Goal: Task Accomplishment & Management: Complete application form

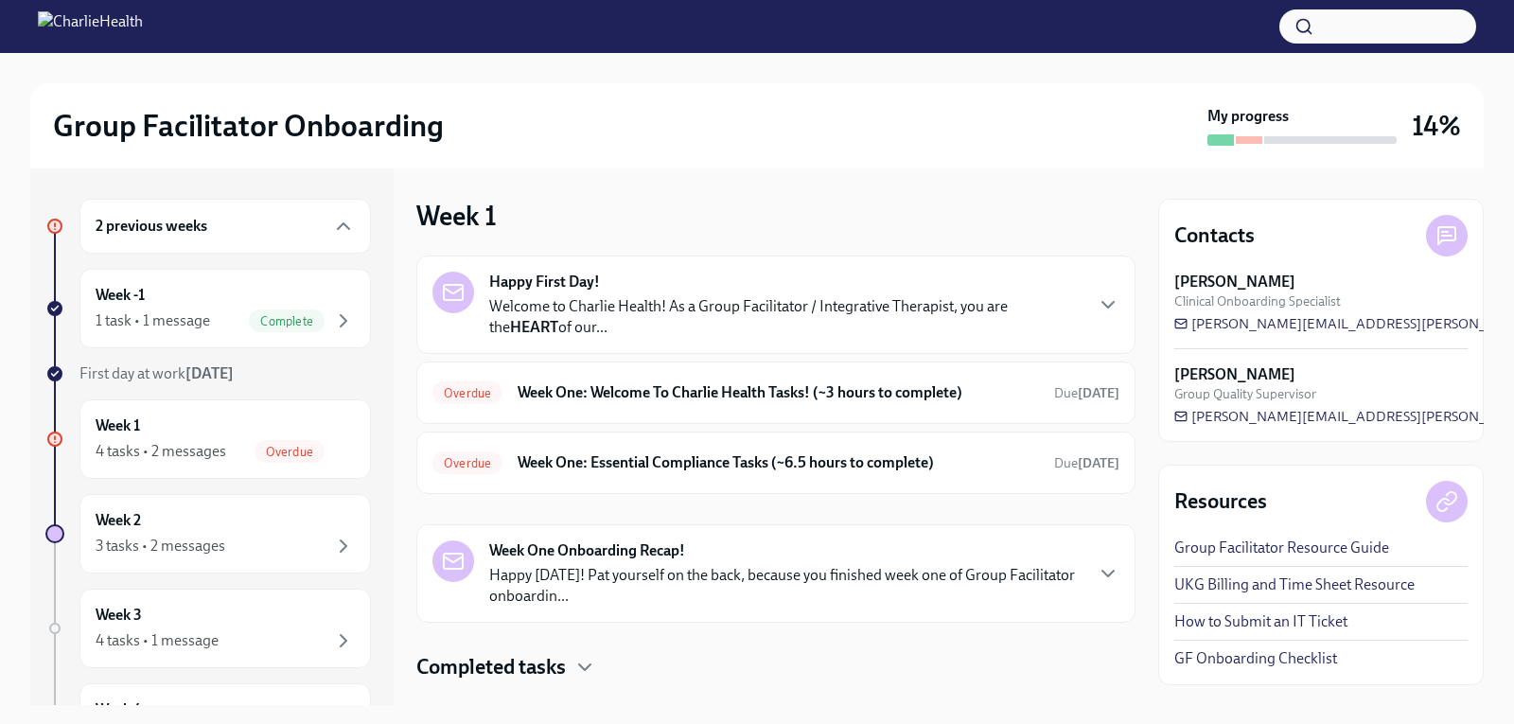
scroll to position [37, 0]
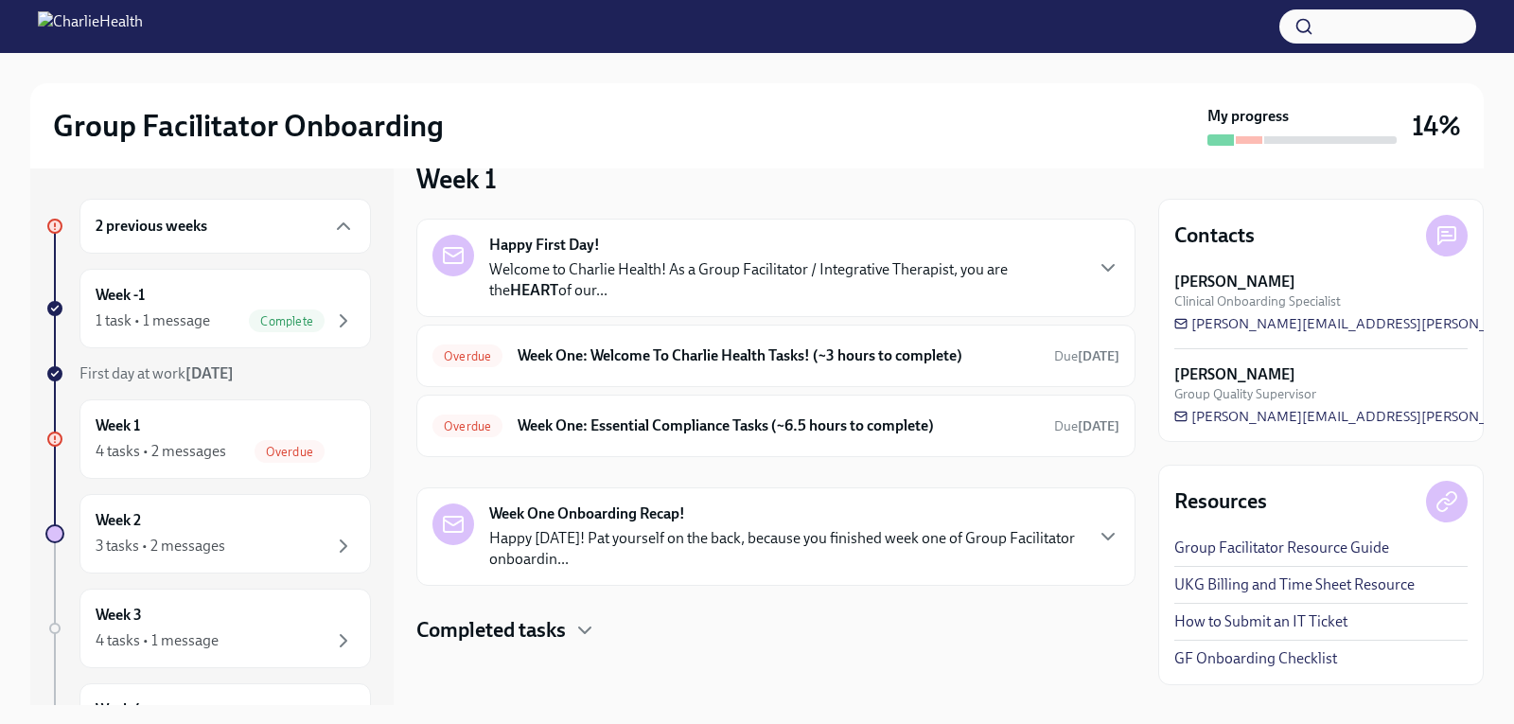
click at [9, 163] on div "Group Facilitator Onboarding My progress 14% 2 previous weeks Week -1 1 task • …" at bounding box center [757, 379] width 1514 height 652
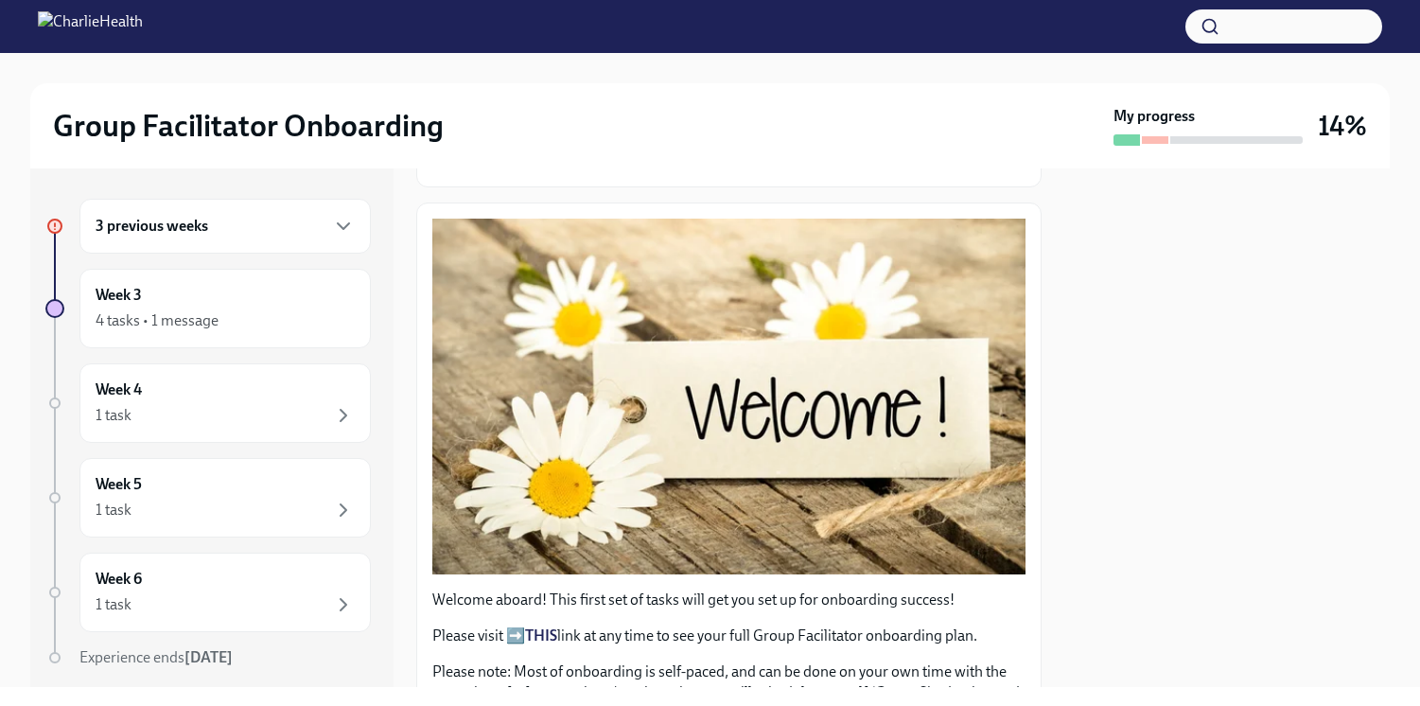
scroll to position [189, 0]
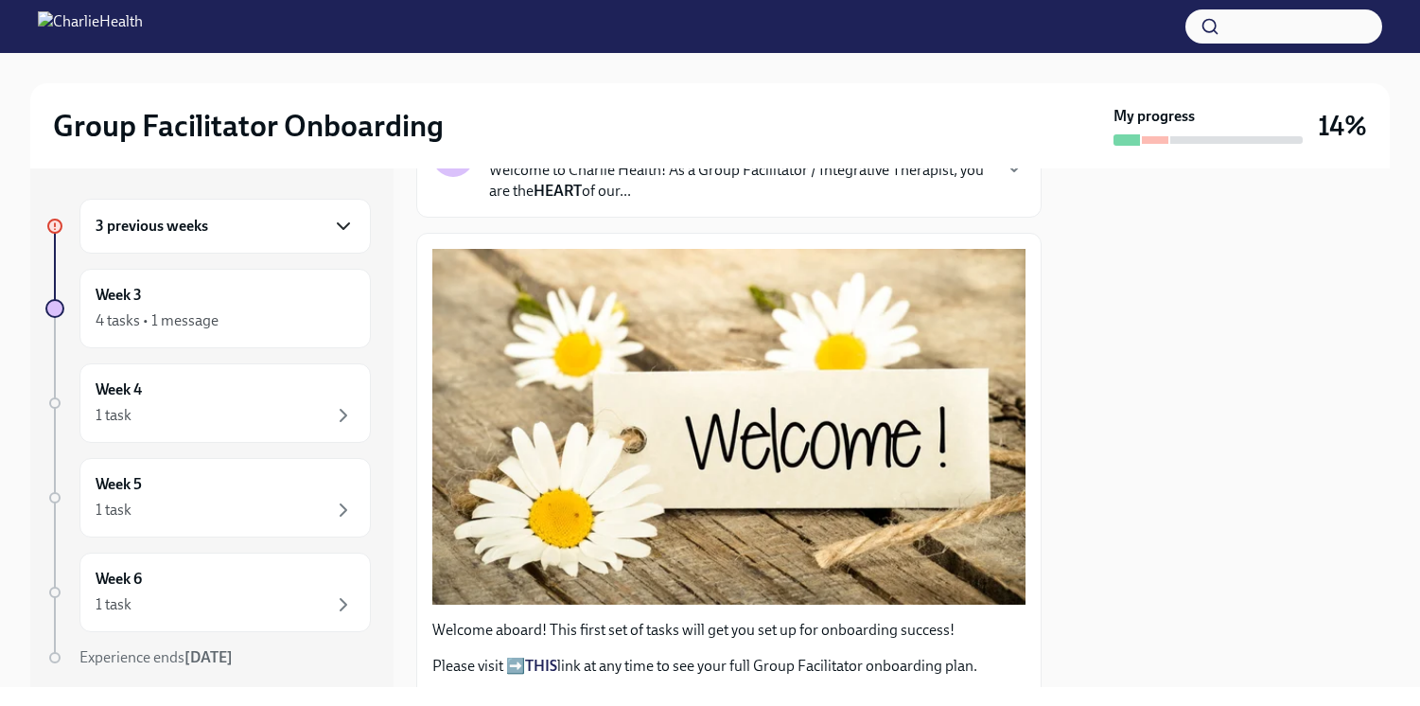
click at [336, 224] on icon "button" at bounding box center [343, 226] width 23 height 23
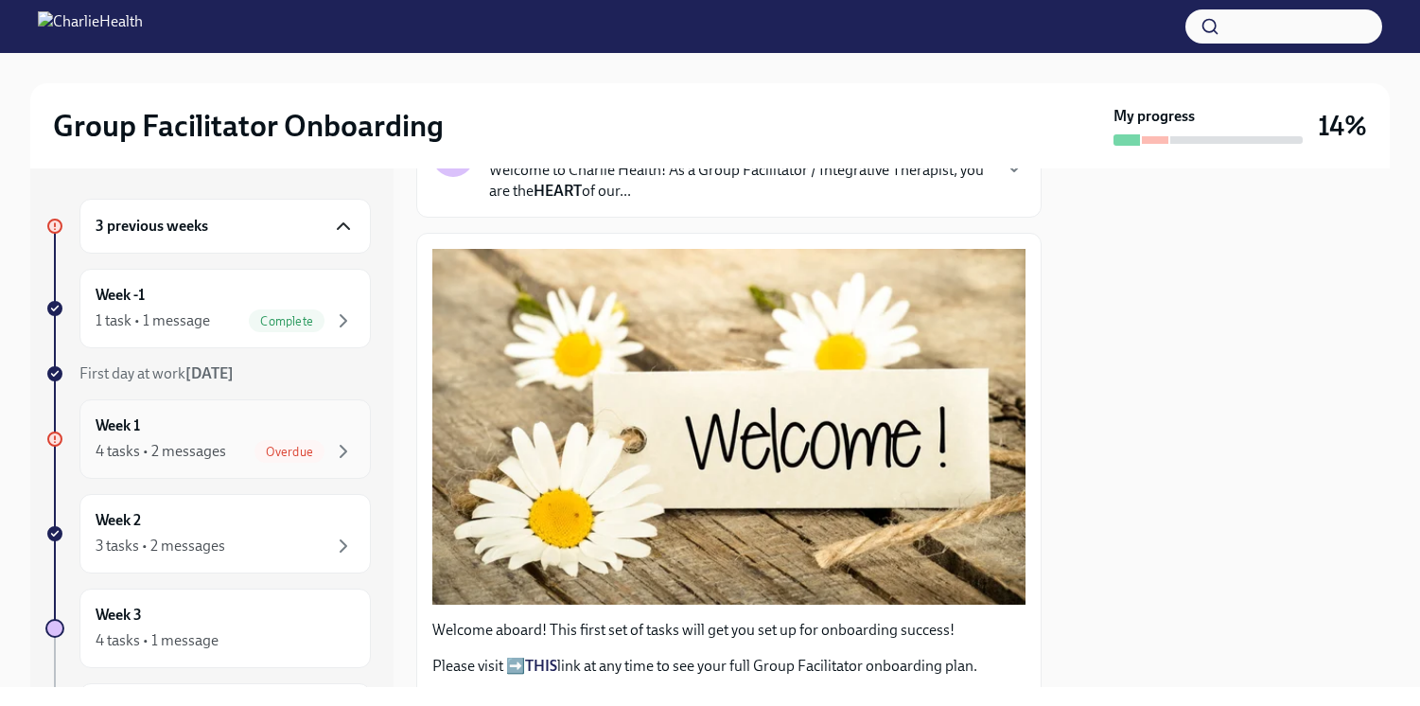
click at [237, 422] on div "Week 1 4 tasks • 2 messages Overdue" at bounding box center [225, 438] width 259 height 47
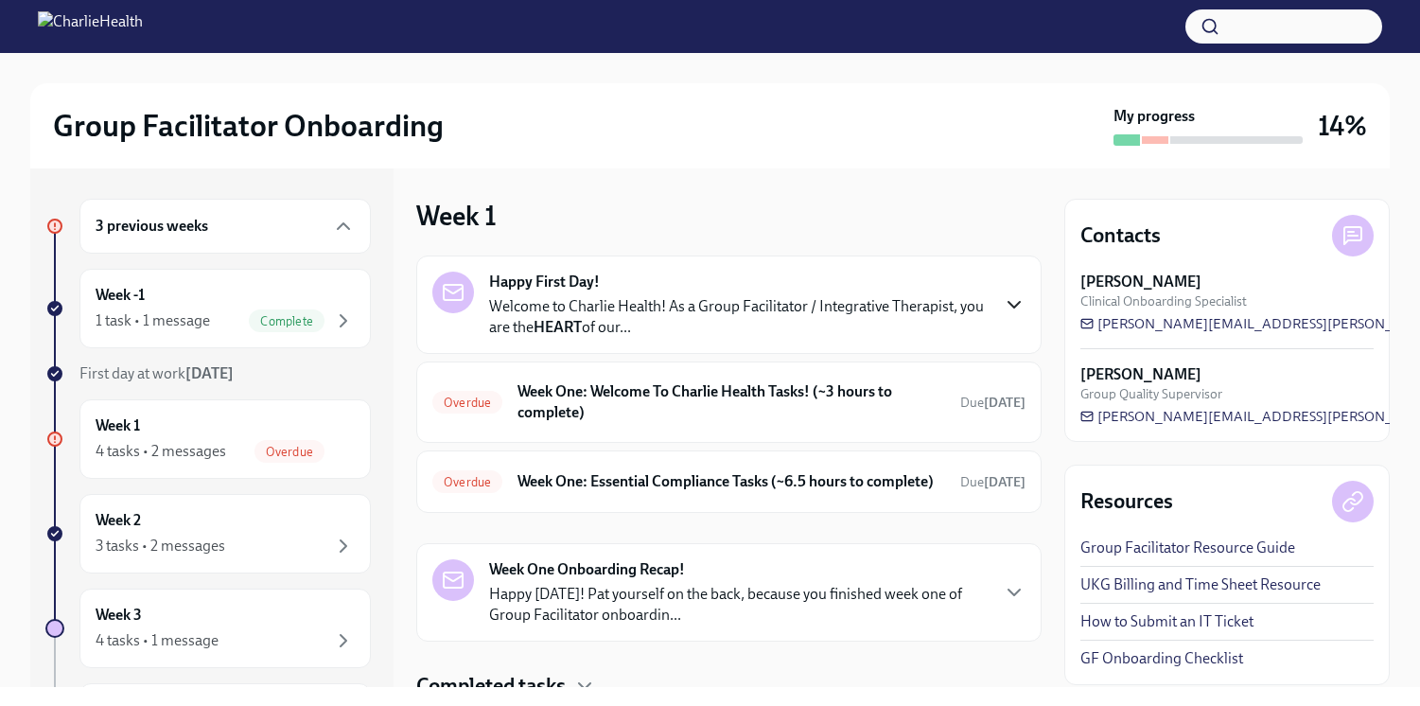
click at [1003, 304] on icon "button" at bounding box center [1014, 304] width 23 height 23
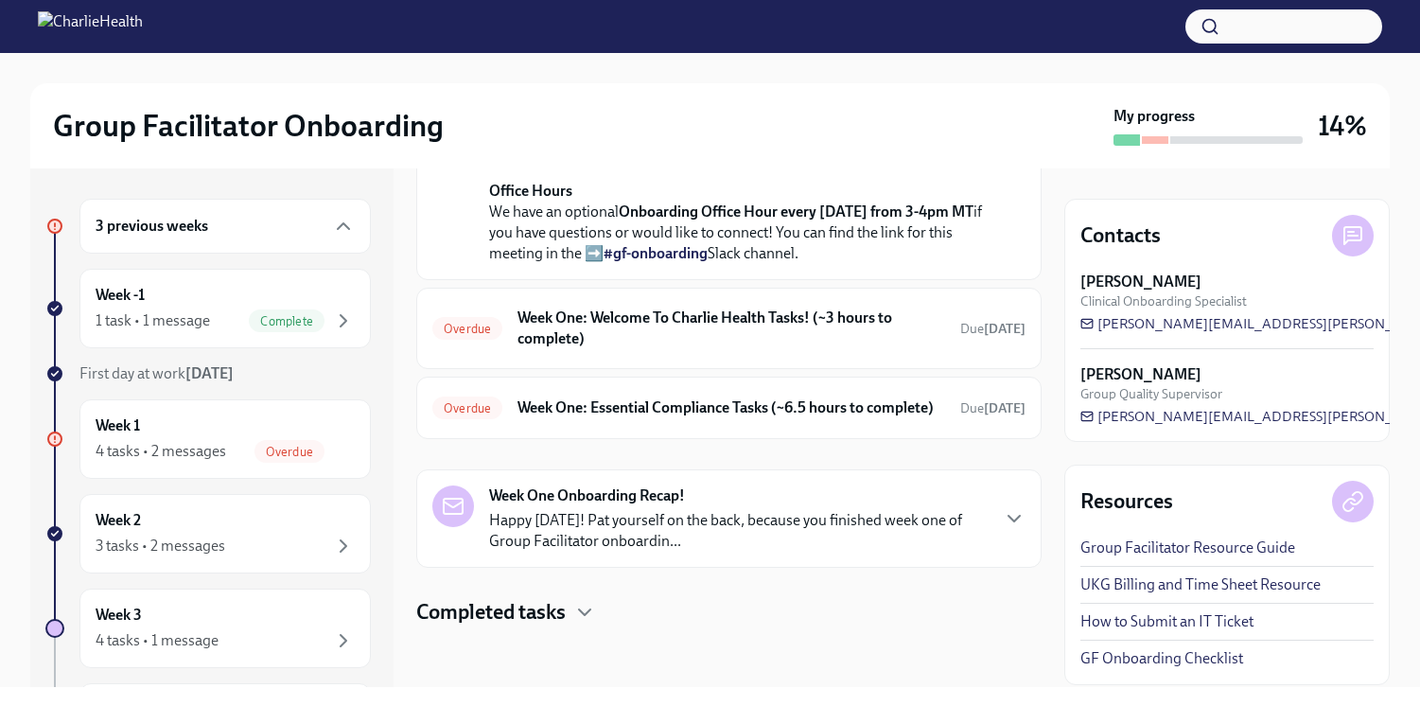
scroll to position [896, 0]
click at [683, 308] on h6 "Week One: Welcome To Charlie Health Tasks! (~3 hours to complete)" at bounding box center [732, 329] width 428 height 42
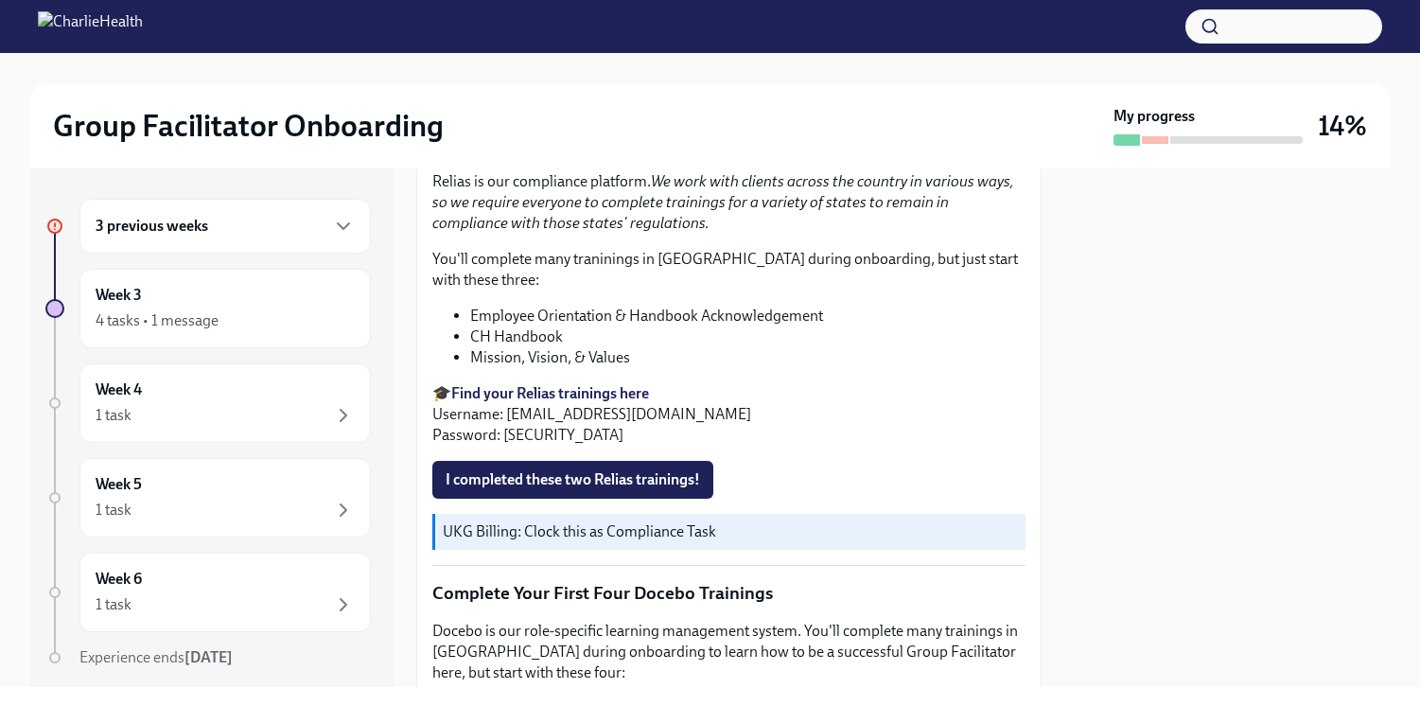
scroll to position [1987, 0]
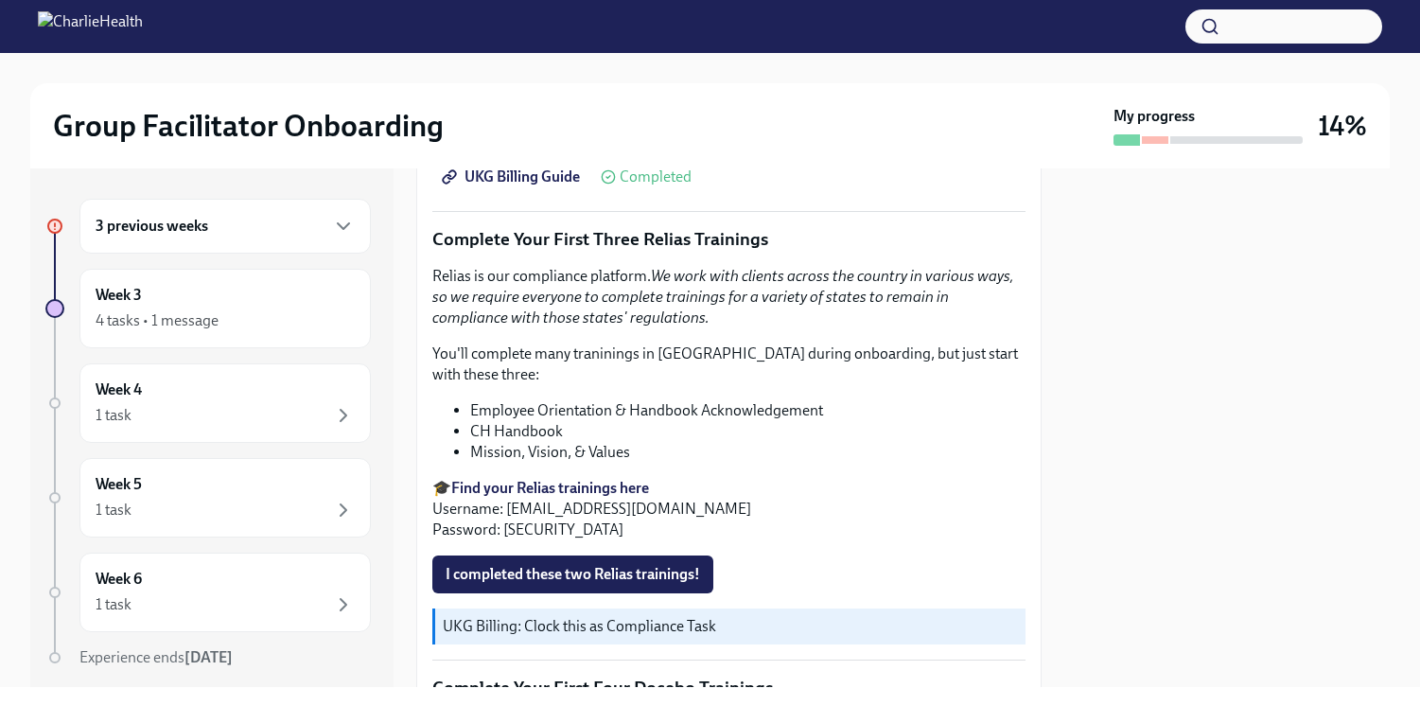
drag, startPoint x: 609, startPoint y: 474, endPoint x: 556, endPoint y: 478, distance: 53.1
click at [556, 479] on strong "Find your Relias trainings here" at bounding box center [550, 488] width 198 height 18
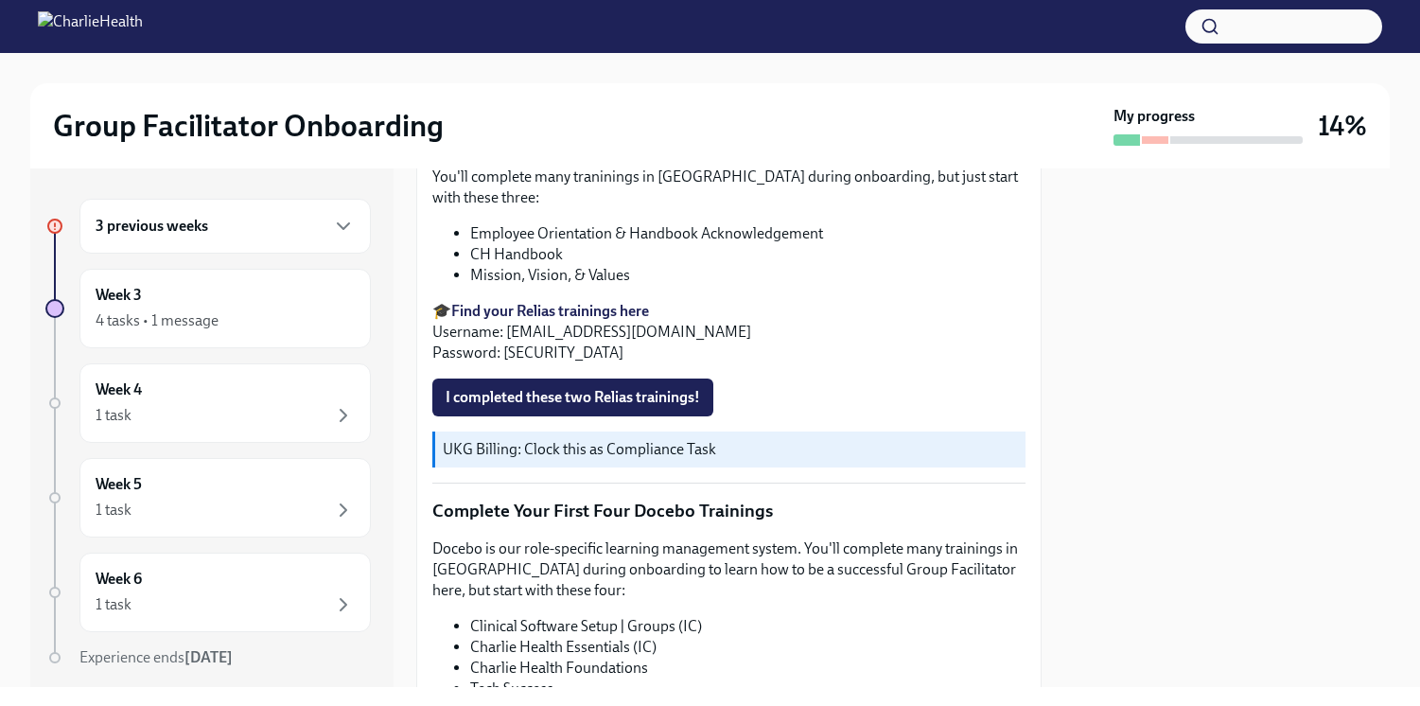
scroll to position [2177, 0]
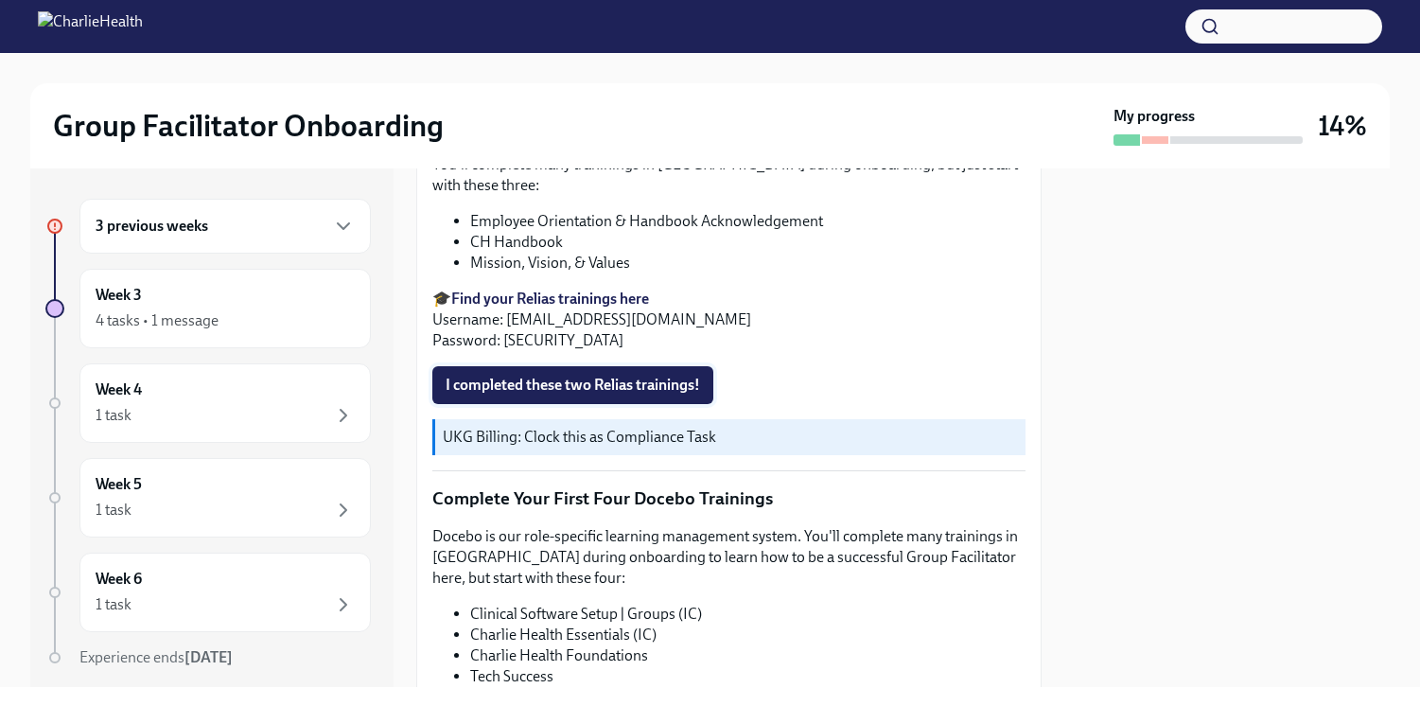
click at [661, 379] on span "I completed these two Relias trainings!" at bounding box center [573, 385] width 255 height 19
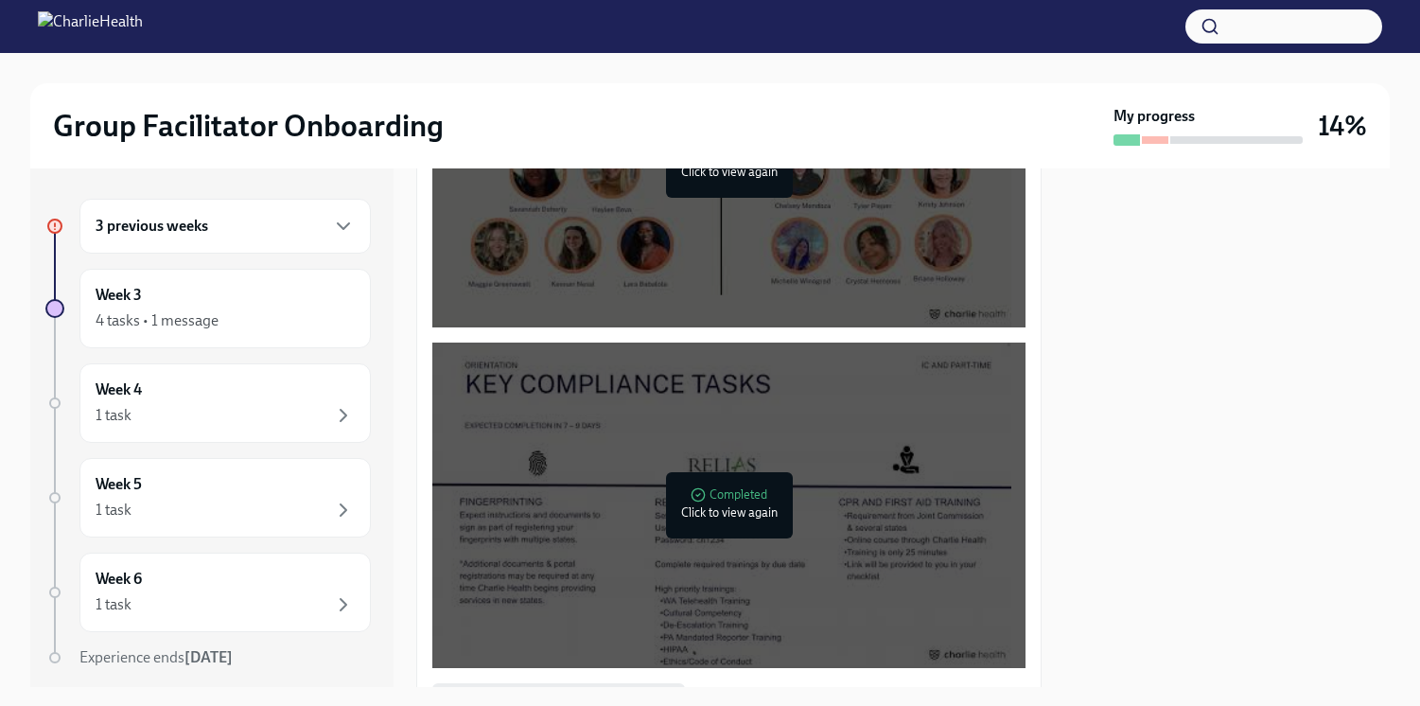
scroll to position [1230, 0]
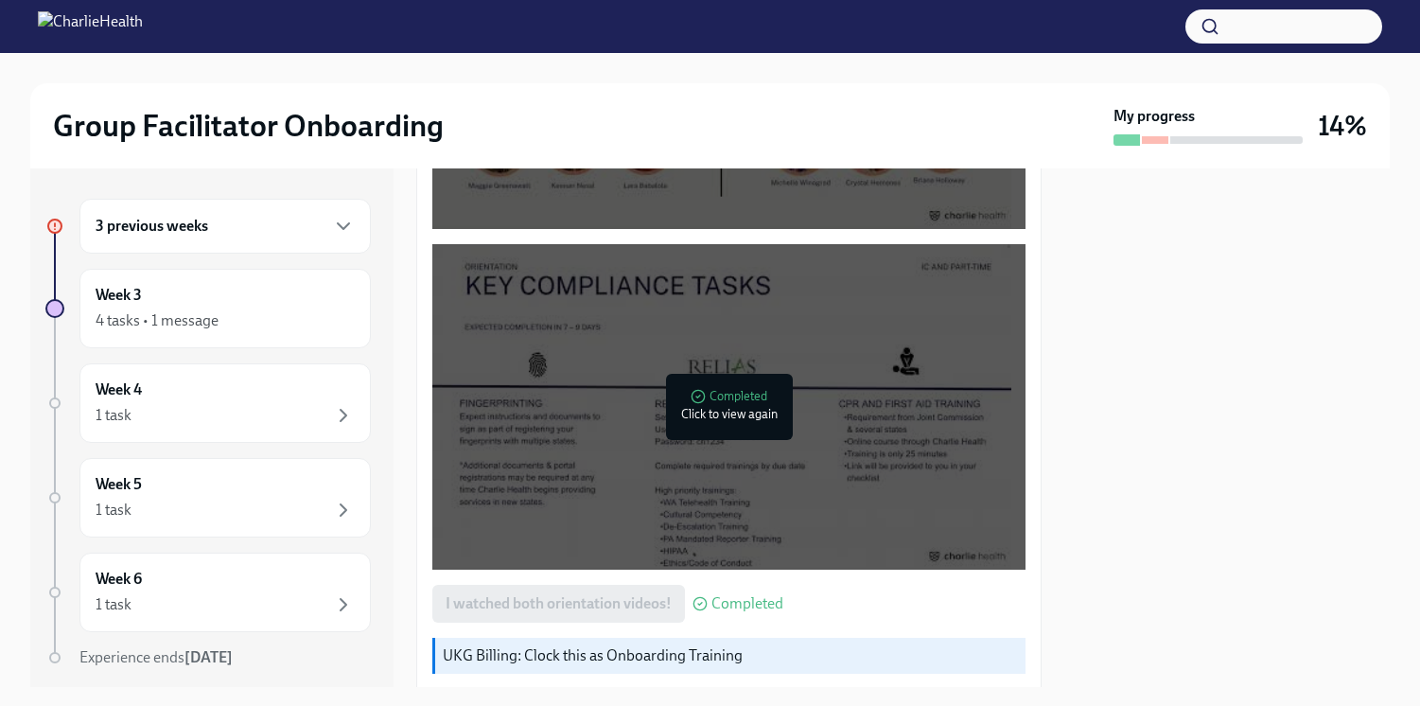
click at [286, 229] on div "3 previous weeks" at bounding box center [225, 226] width 259 height 23
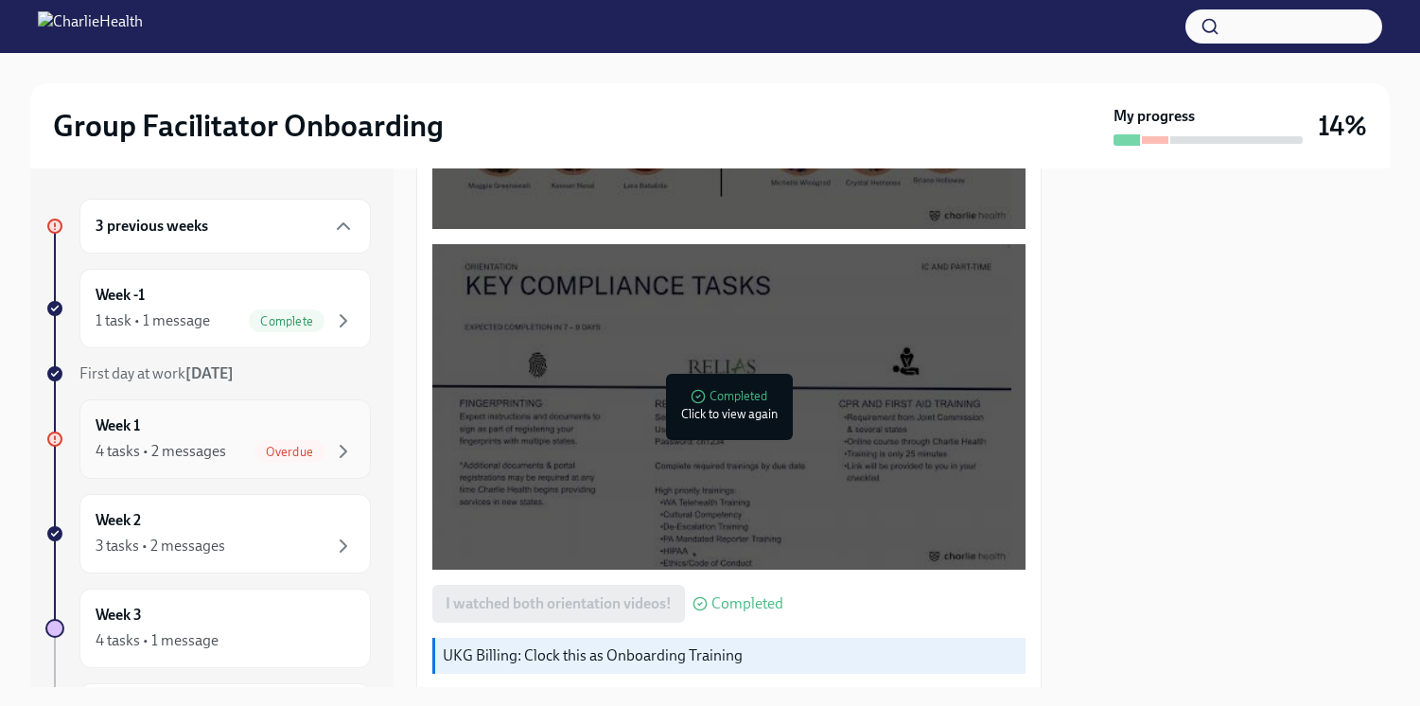
click at [289, 462] on div "Week 1 4 tasks • 2 messages Overdue" at bounding box center [224, 438] width 291 height 79
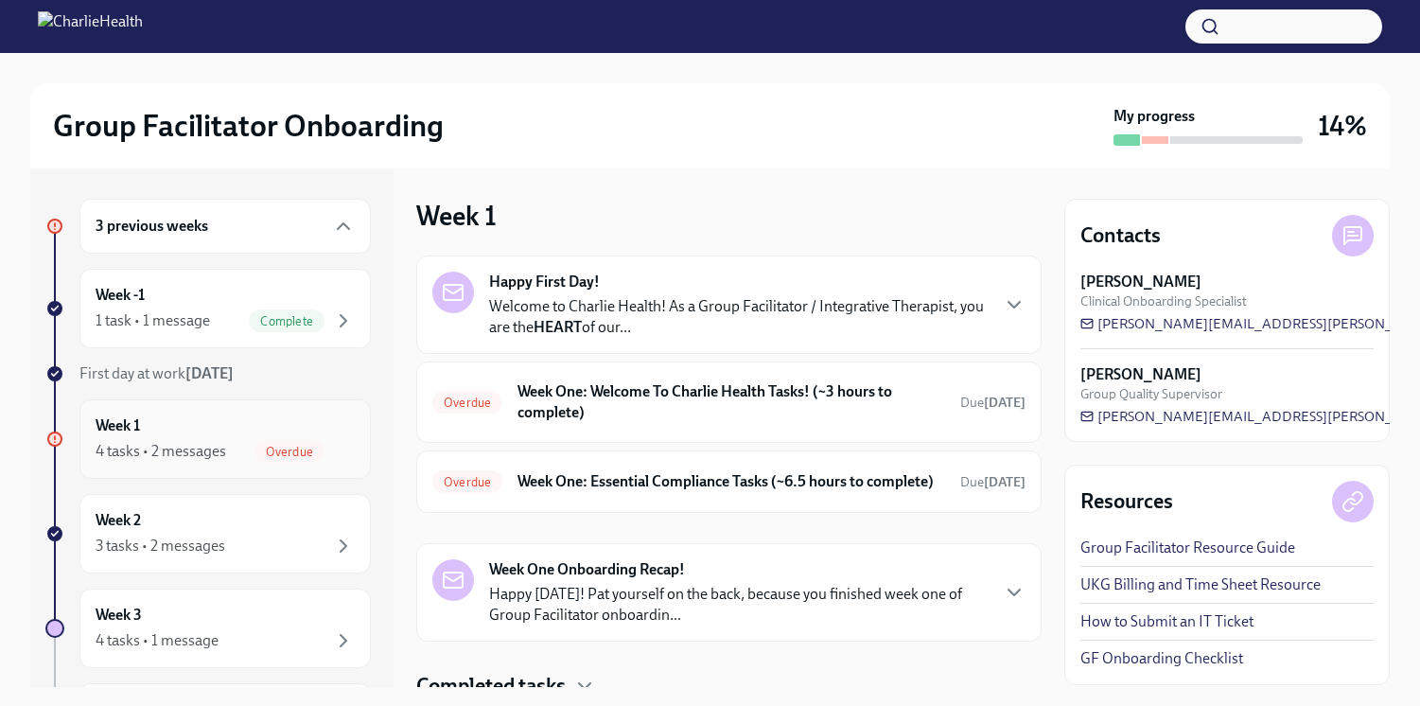
click at [192, 450] on div "4 tasks • 2 messages" at bounding box center [161, 451] width 131 height 21
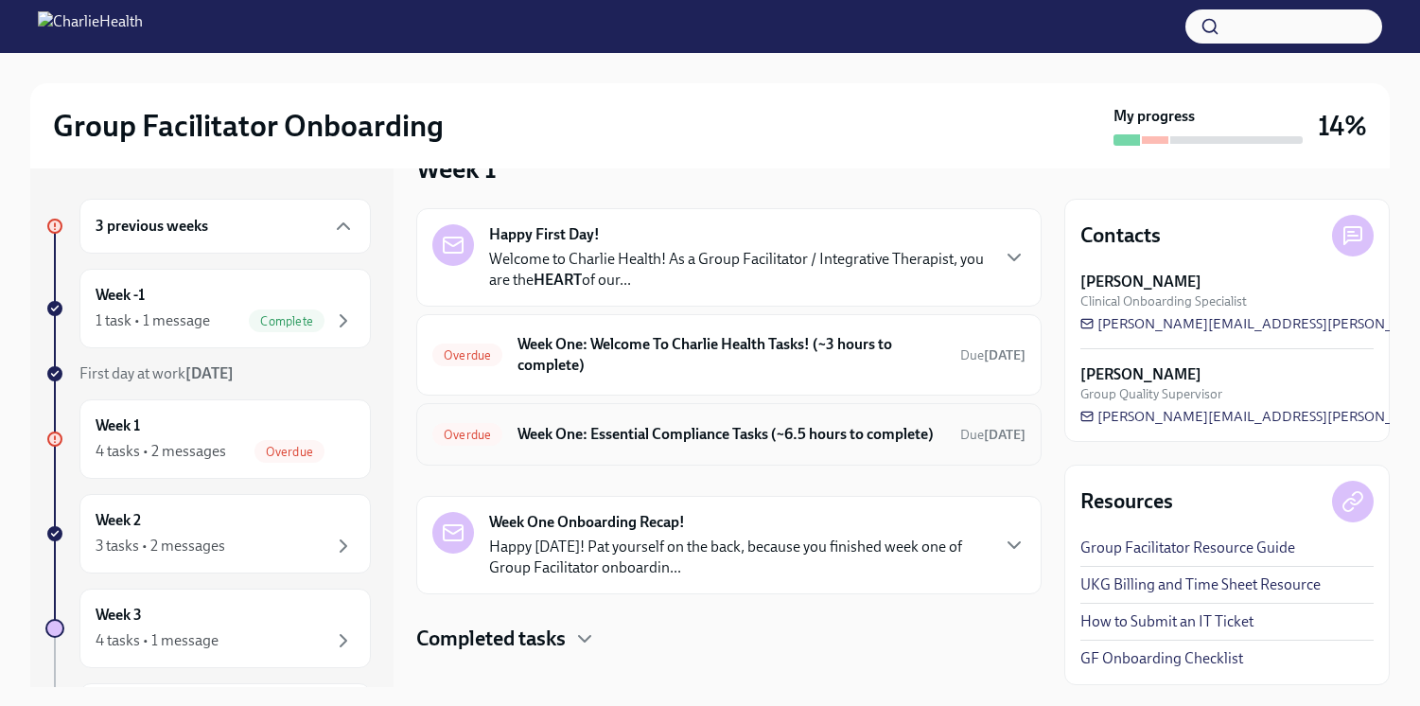
scroll to position [93, 0]
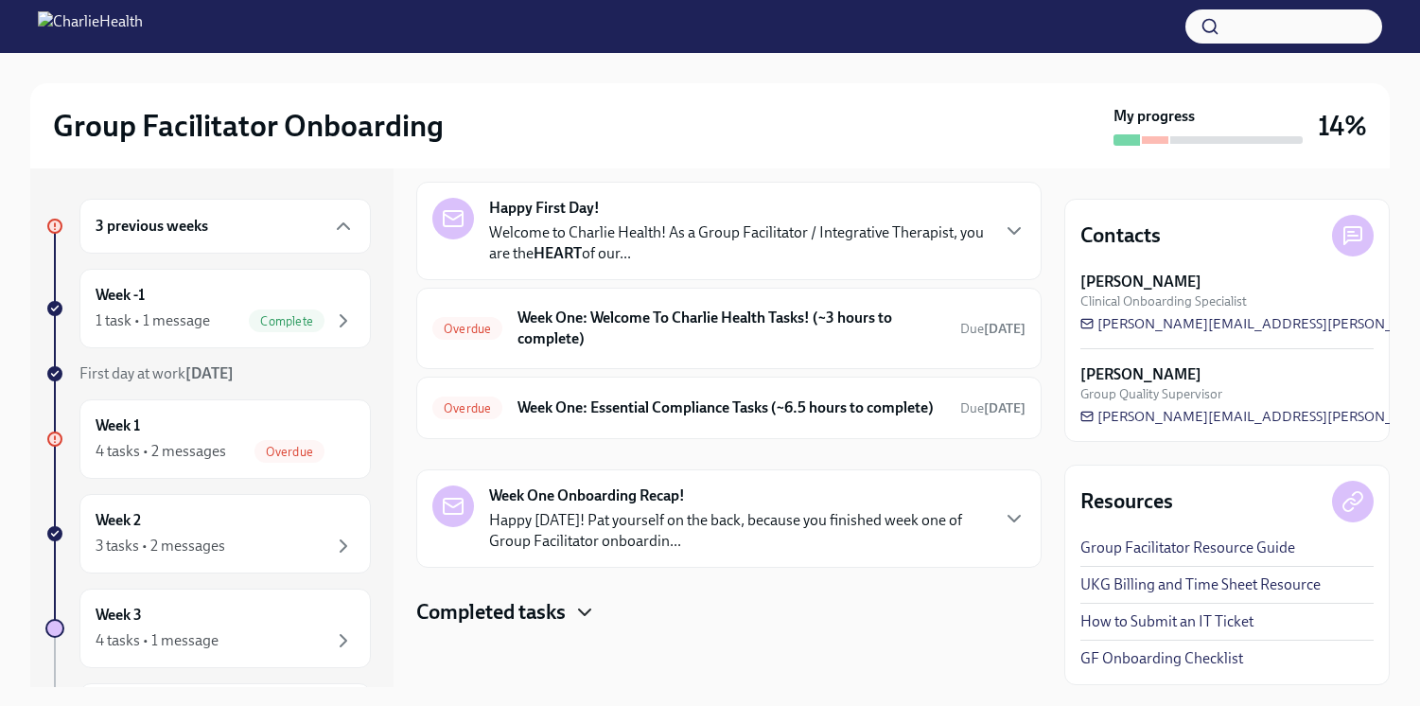
click at [580, 619] on icon "button" at bounding box center [584, 612] width 23 height 23
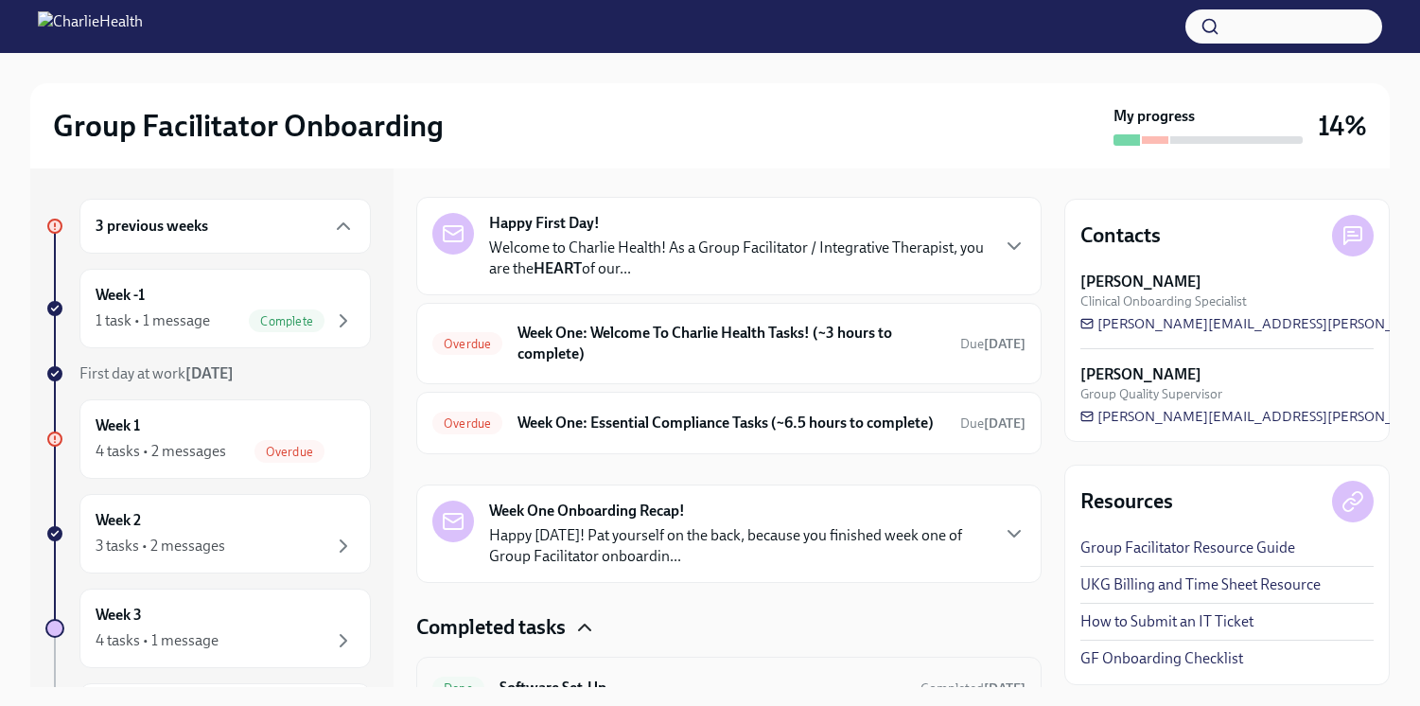
scroll to position [0, 0]
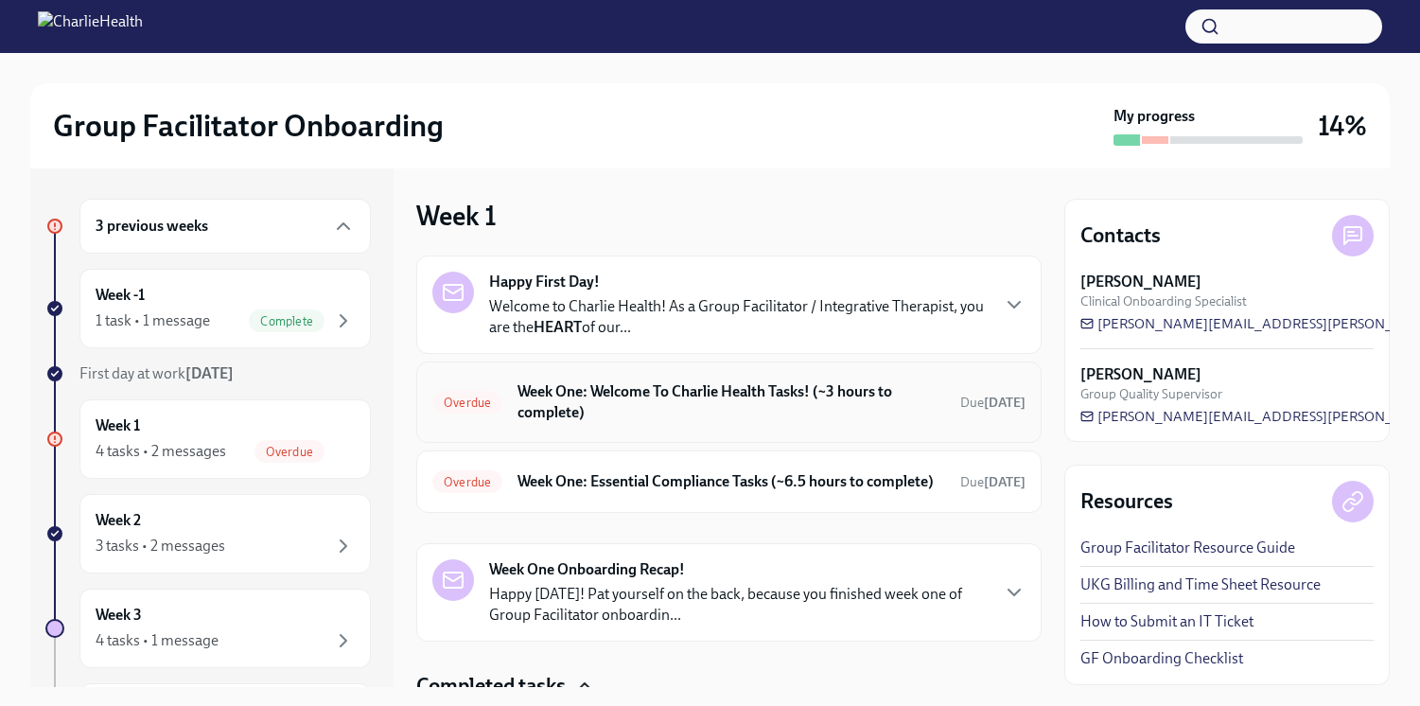
click at [743, 387] on h6 "Week One: Welcome To Charlie Health Tasks! (~3 hours to complete)" at bounding box center [732, 402] width 428 height 42
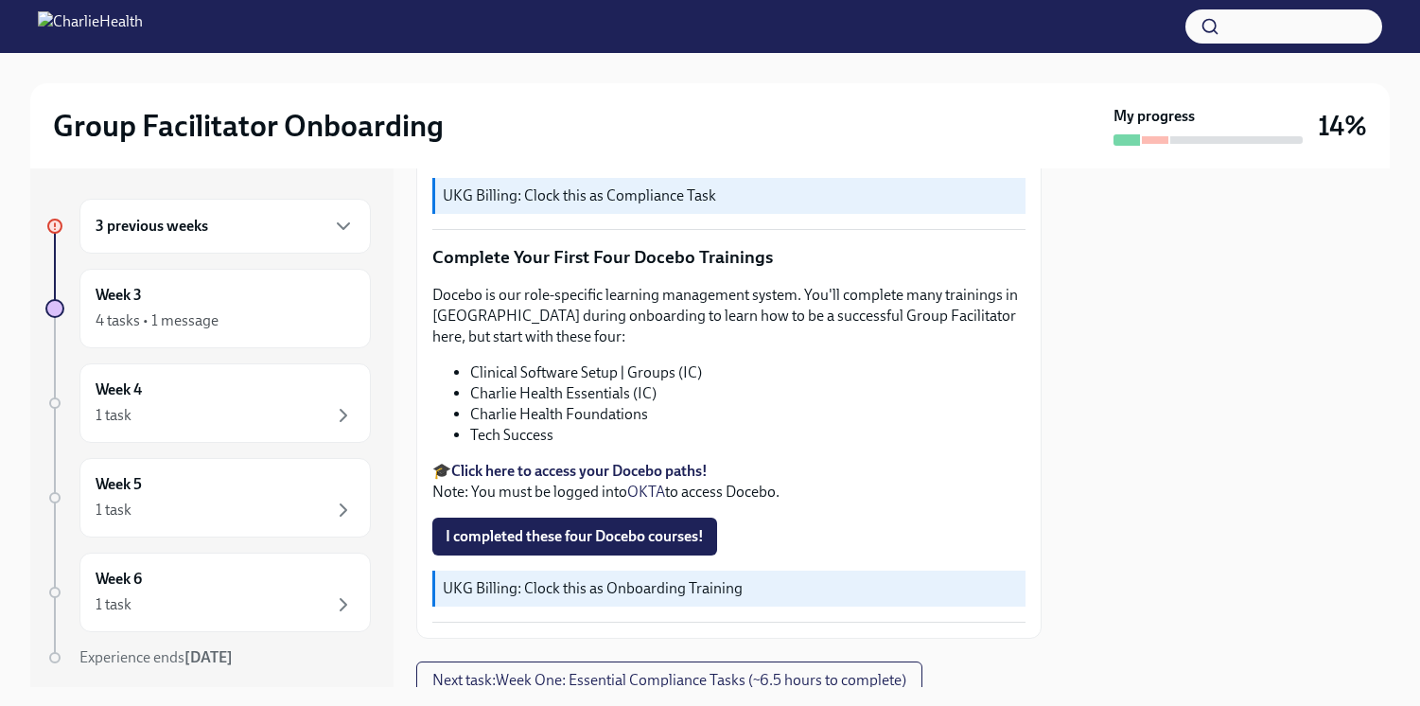
scroll to position [2461, 0]
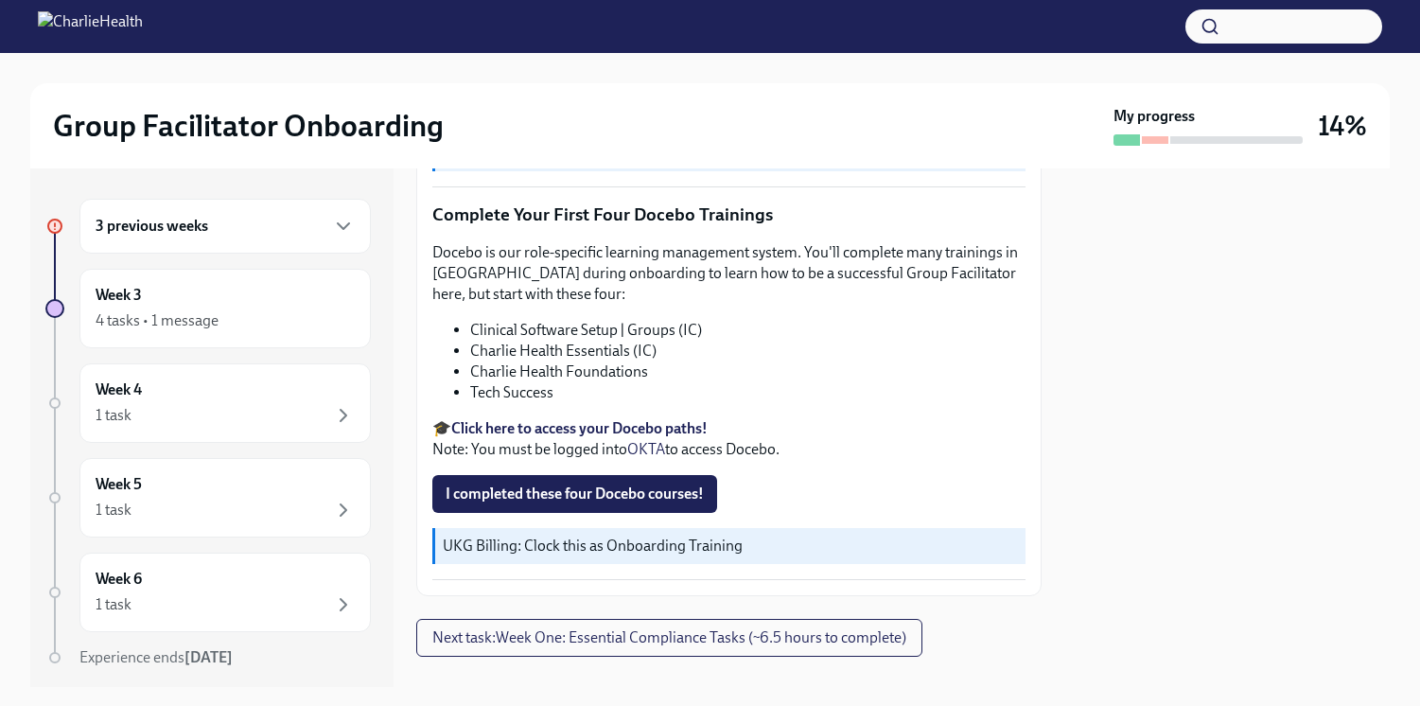
click at [687, 419] on strong "Click here to access your Docebo paths!" at bounding box center [579, 428] width 256 height 18
